Goal: Navigation & Orientation: Find specific page/section

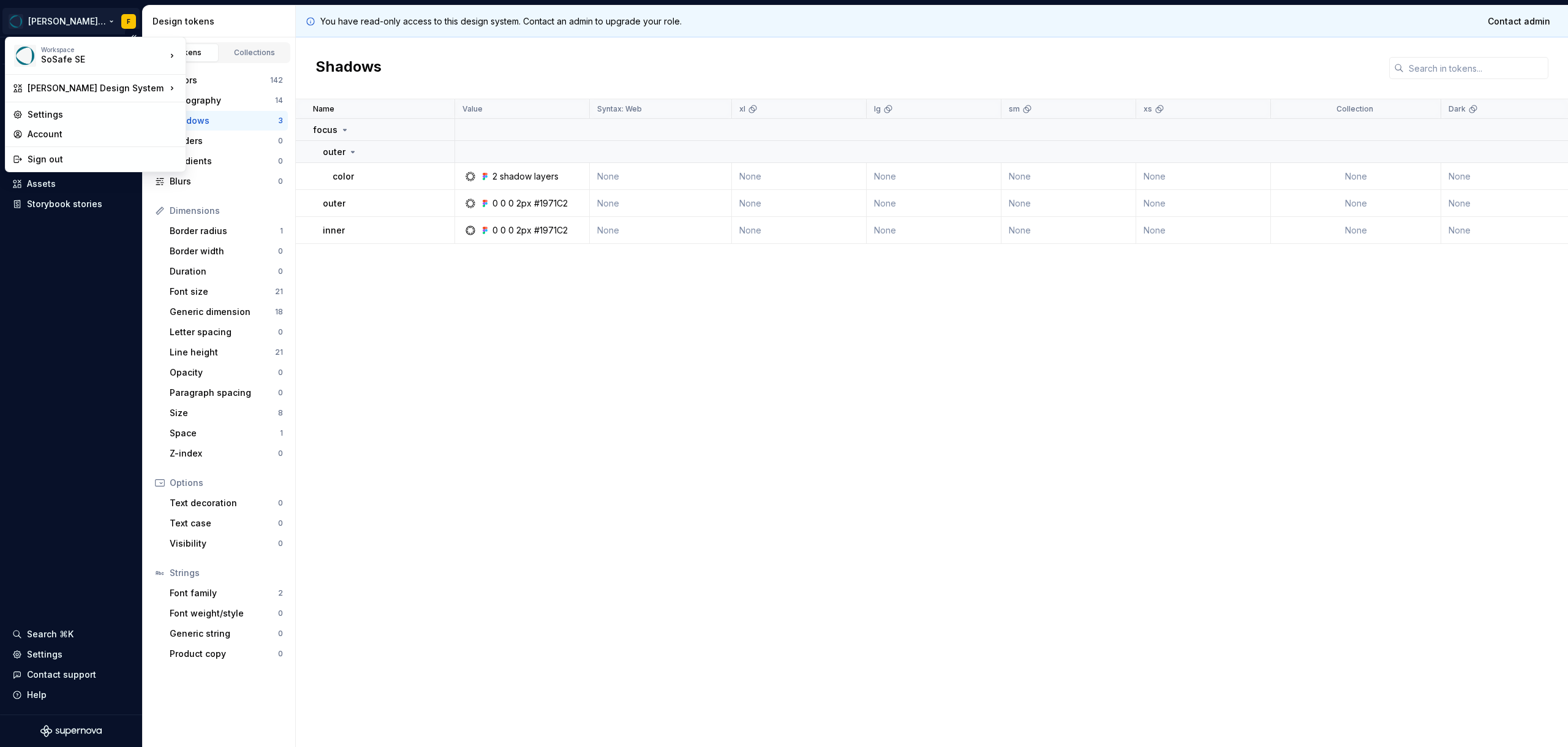
click at [99, 23] on html "[PERSON_NAME] Design System F Version Current draft Documentation Dataset [PERS…" at bounding box center [784, 374] width 1568 height 747
click at [90, 67] on div "Workspace SoSafe SE" at bounding box center [89, 55] width 153 height 32
click at [60, 93] on div "[PERSON_NAME] Design System" at bounding box center [97, 88] width 138 height 12
click at [231, 93] on div "[PERSON_NAME] Design System" at bounding box center [274, 89] width 136 height 12
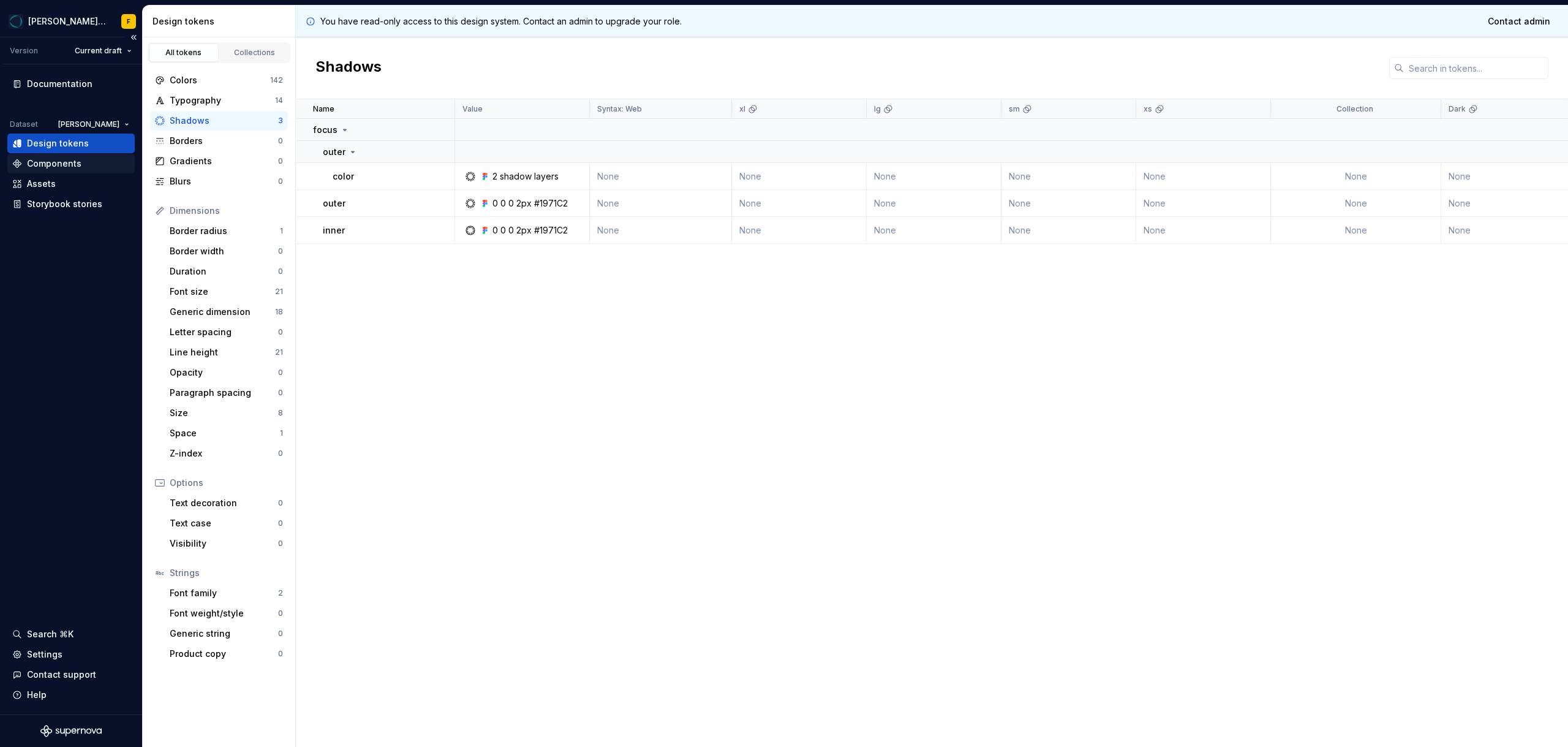
click at [47, 158] on div "Components" at bounding box center [54, 163] width 55 height 12
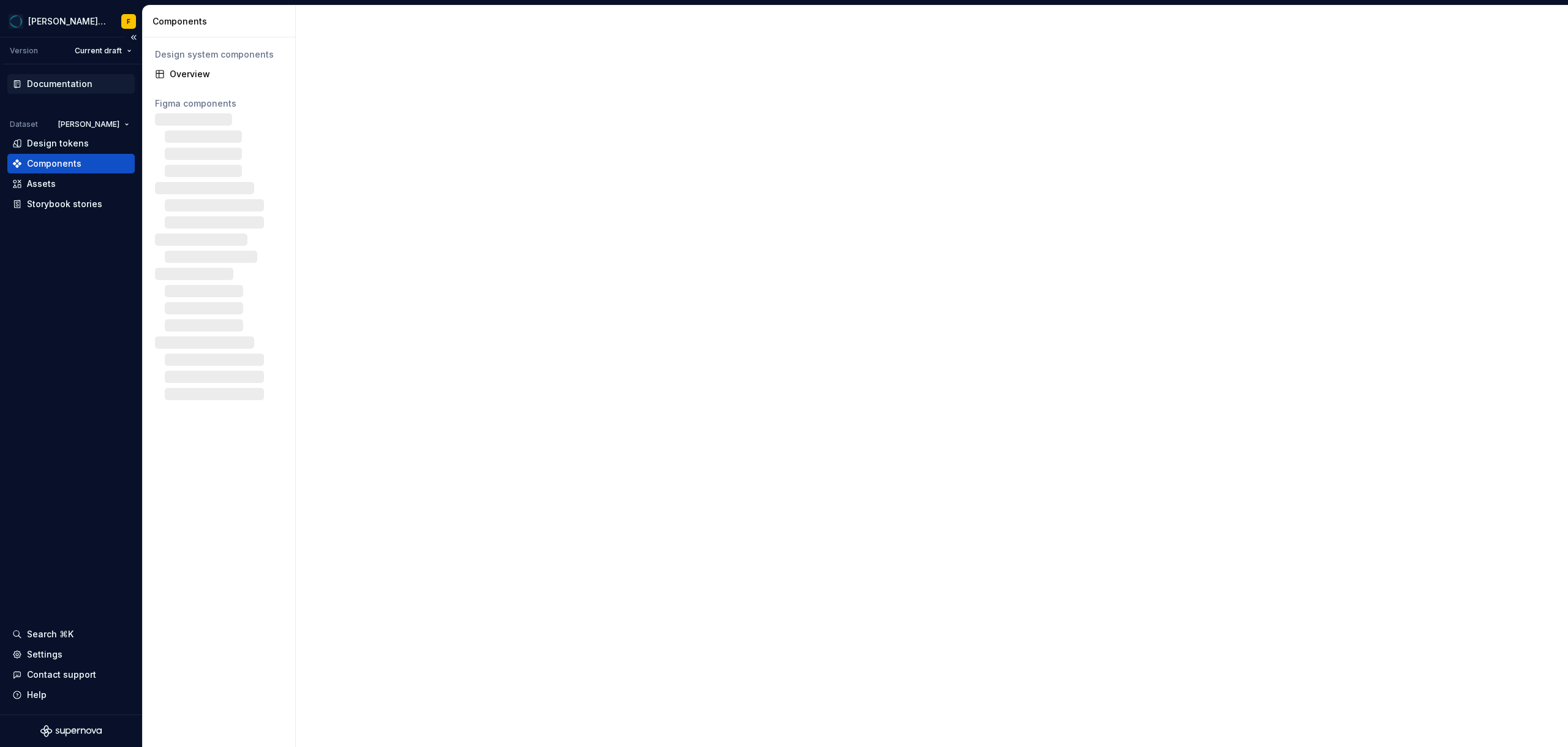
click at [34, 88] on div "Documentation" at bounding box center [60, 84] width 65 height 12
